Goal: Register for event/course

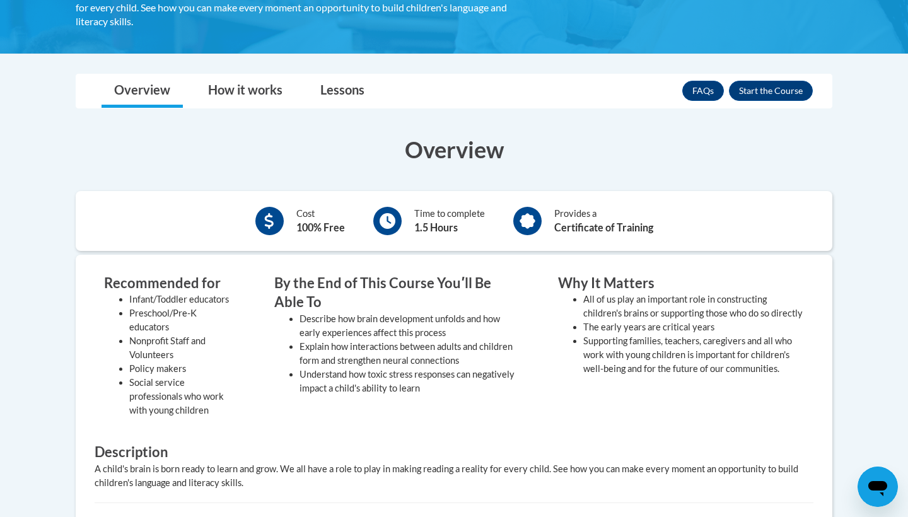
scroll to position [230, 0]
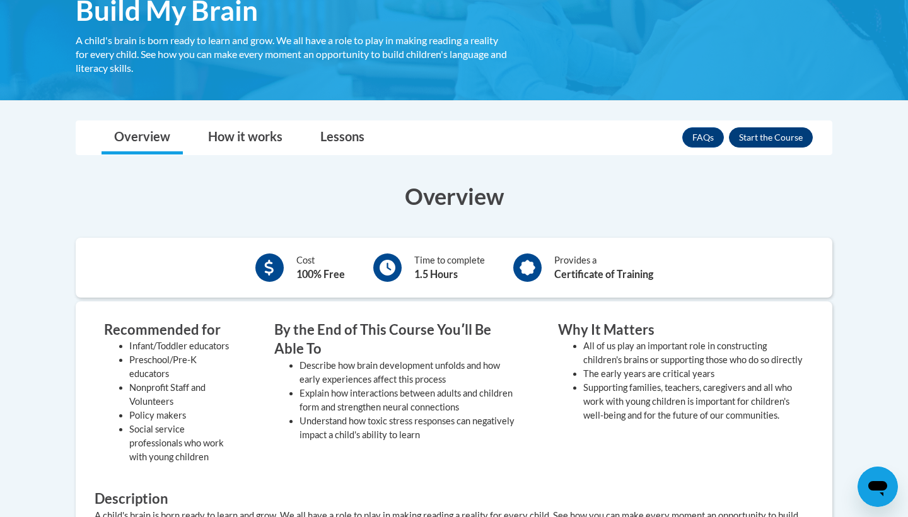
click at [754, 136] on button "Enroll" at bounding box center [771, 137] width 84 height 20
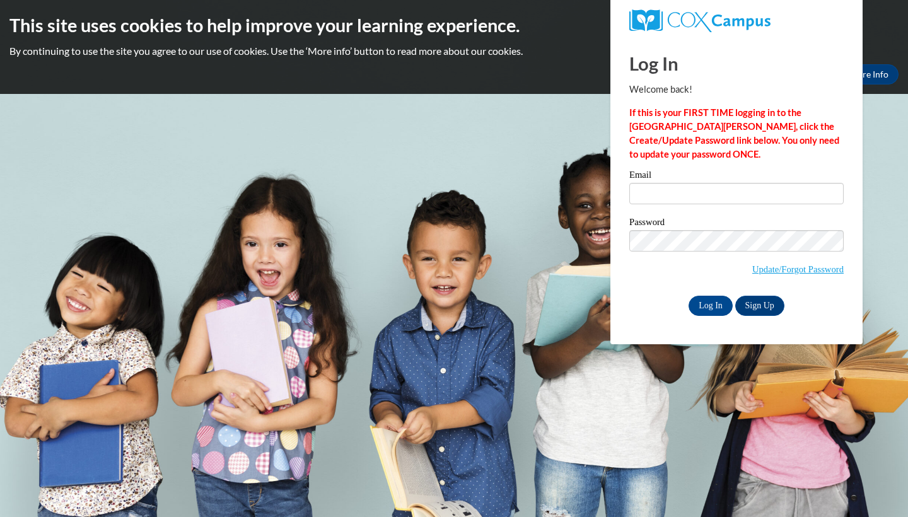
type input "areed53@student.gsu.edu"
click at [709, 303] on input "Log In" at bounding box center [710, 306] width 44 height 20
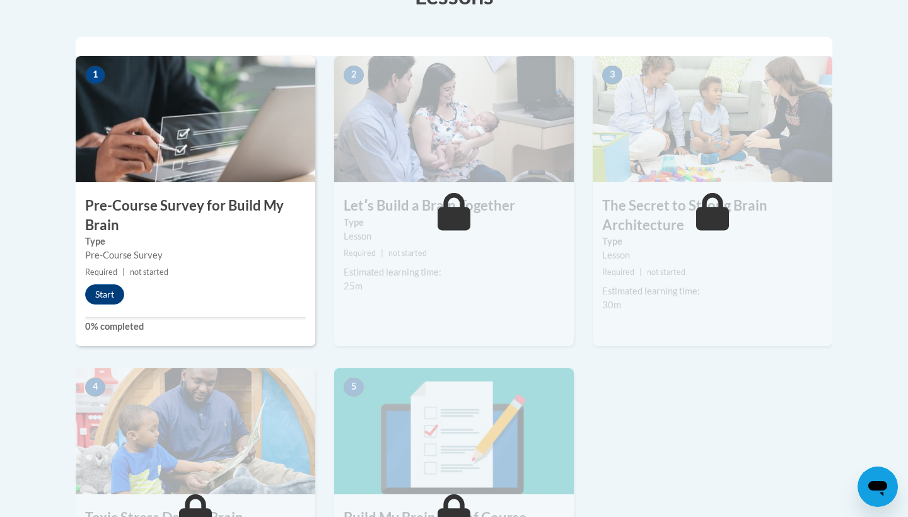
scroll to position [450, 0]
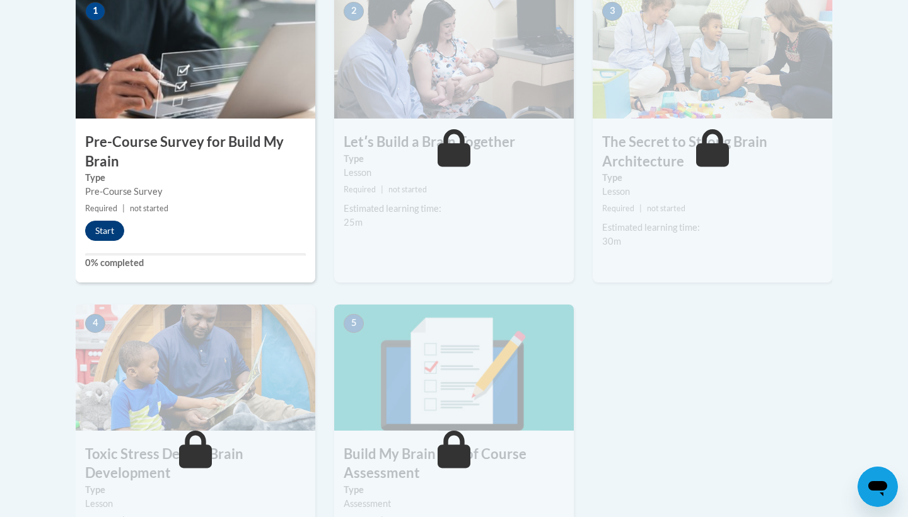
click at [107, 228] on button "Start" at bounding box center [104, 231] width 39 height 20
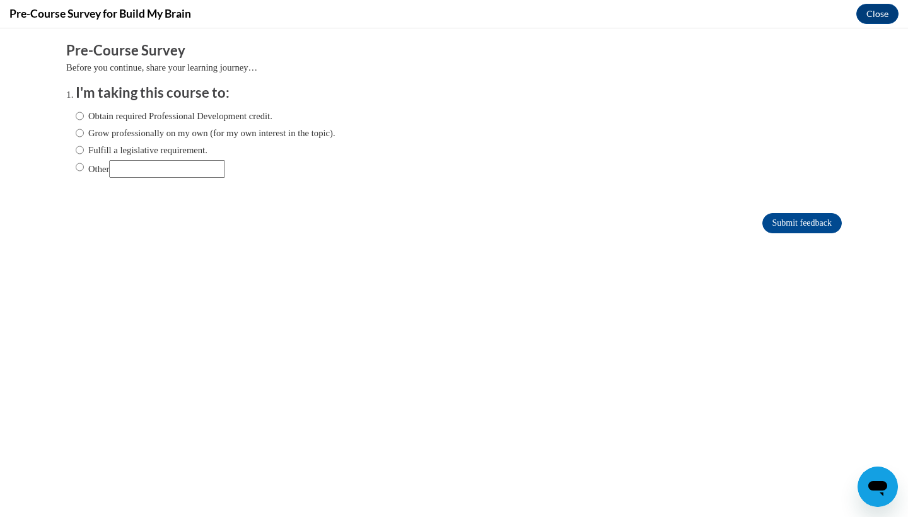
scroll to position [0, 0]
click at [83, 166] on label "Other" at bounding box center [150, 169] width 149 height 18
click at [83, 166] on input "Other" at bounding box center [80, 167] width 8 height 14
radio input "true"
click at [146, 112] on label "Obtain required Professional Development credit." at bounding box center [174, 116] width 197 height 14
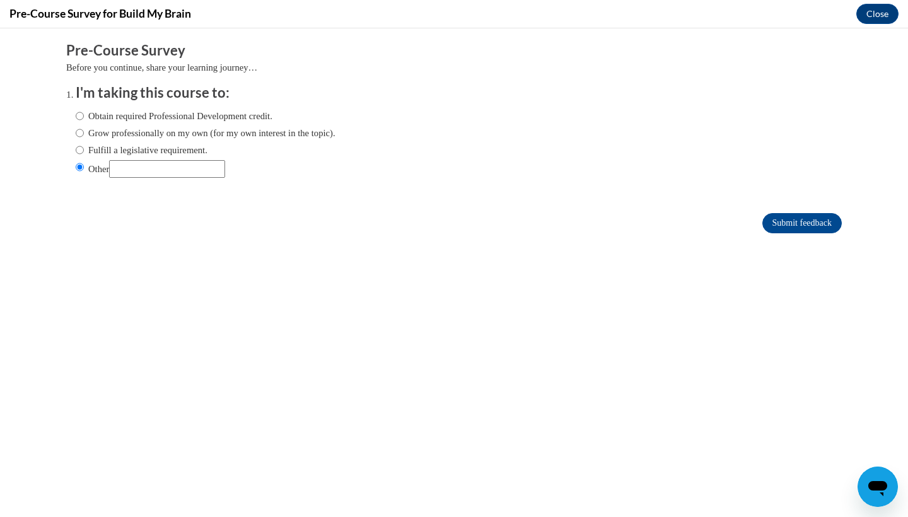
click at [84, 112] on input "Obtain required Professional Development credit." at bounding box center [80, 116] width 8 height 14
radio input "true"
click at [792, 206] on form "Pre-Course Survey Before you continue, share your learning journey… I'm taking …" at bounding box center [453, 143] width 775 height 205
click at [791, 215] on input "Submit feedback" at bounding box center [801, 223] width 79 height 20
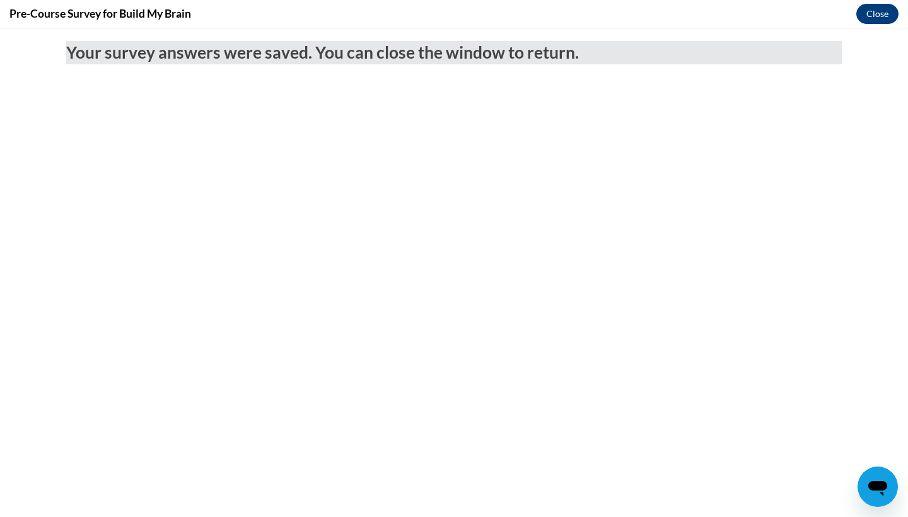
click at [876, 8] on button "Close" at bounding box center [877, 14] width 42 height 20
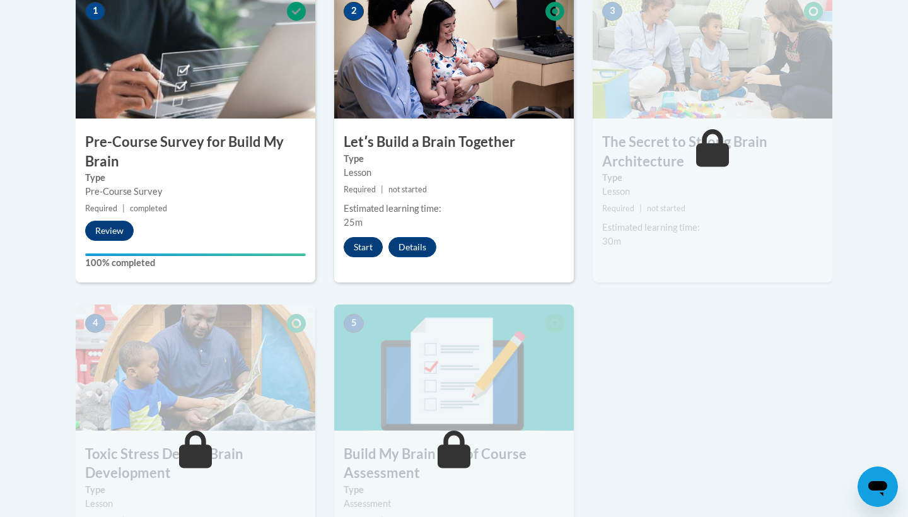
click at [365, 248] on button "Start" at bounding box center [363, 247] width 39 height 20
